Goal: Go to known website: Go to known website

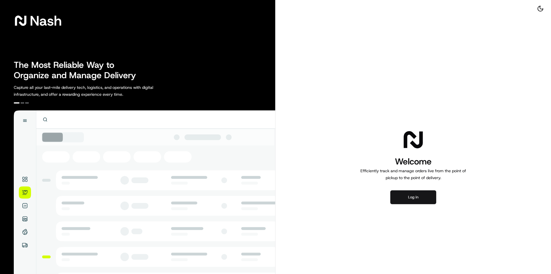
click at [427, 199] on button "Log in" at bounding box center [413, 197] width 46 height 14
